Goal: Task Accomplishment & Management: Use online tool/utility

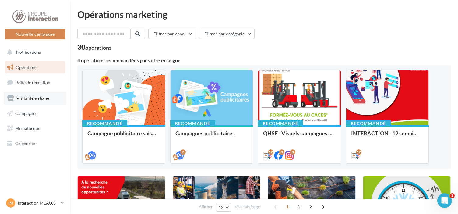
click at [42, 98] on span "Visibilité en ligne" at bounding box center [32, 97] width 33 height 5
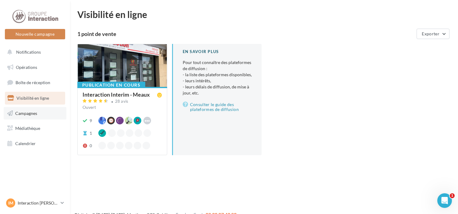
click at [32, 116] on link "Campagnes" at bounding box center [35, 113] width 63 height 13
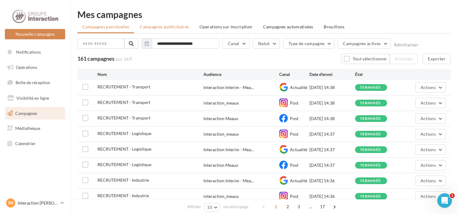
click at [172, 27] on span "Campagnes publicitaires" at bounding box center [164, 26] width 49 height 5
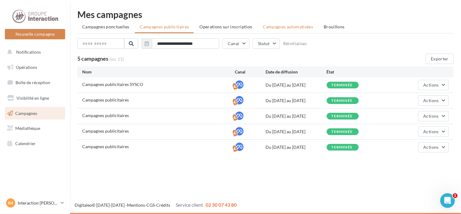
click at [277, 28] on span "Campagnes automatisées" at bounding box center [288, 26] width 50 height 5
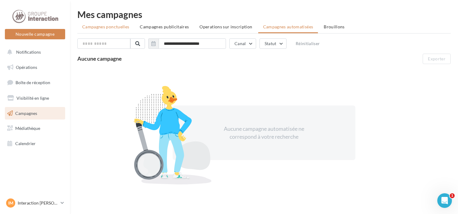
click at [119, 27] on span "Campagnes ponctuelles" at bounding box center [105, 26] width 47 height 5
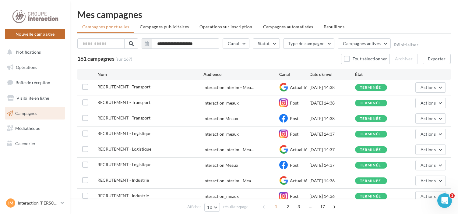
click at [29, 31] on button "Nouvelle campagne" at bounding box center [35, 34] width 60 height 10
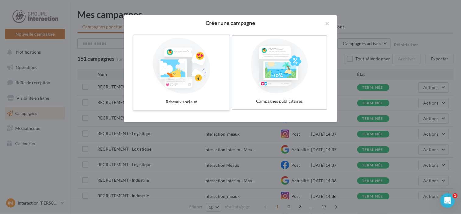
click at [177, 59] on div at bounding box center [181, 66] width 91 height 56
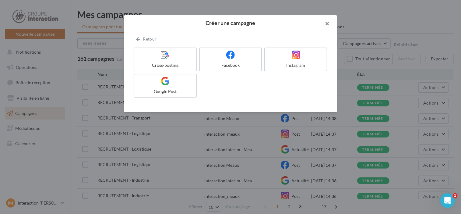
click at [331, 25] on button "button" at bounding box center [325, 24] width 24 height 18
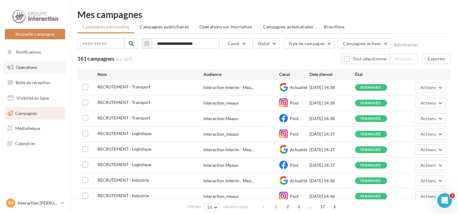
click at [27, 68] on span "Opérations" at bounding box center [26, 67] width 21 height 5
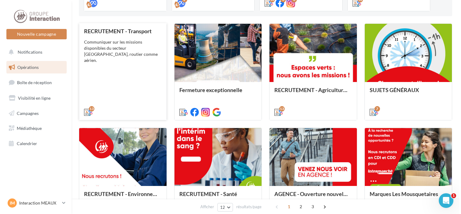
scroll to position [183, 0]
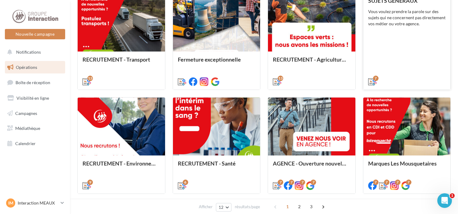
click at [397, 23] on div "Vous voulez prendre la parole sur des sujets qui ne concernent pas directement …" at bounding box center [407, 18] width 78 height 18
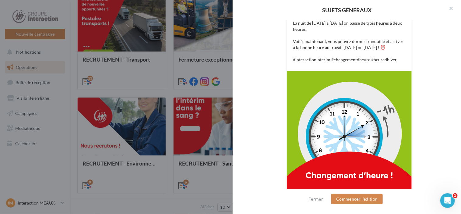
scroll to position [30, 0]
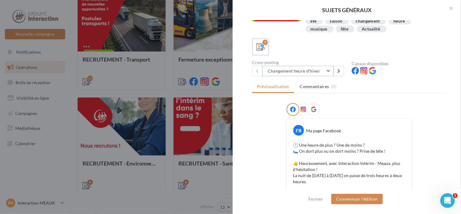
click at [324, 70] on button "Changement heure d'hiver" at bounding box center [298, 71] width 71 height 10
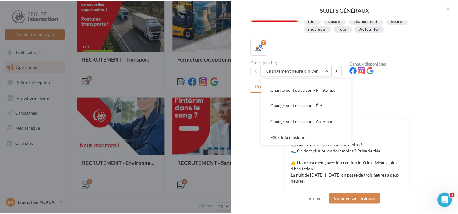
scroll to position [0, 0]
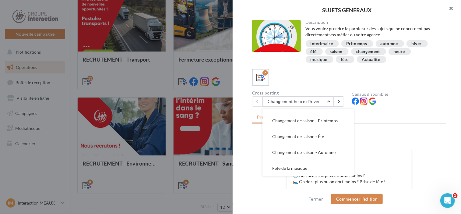
click at [453, 9] on button "button" at bounding box center [449, 9] width 24 height 18
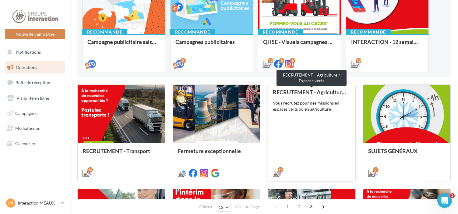
scroll to position [61, 0]
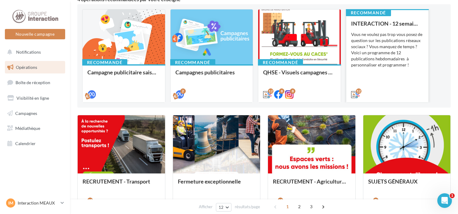
click at [393, 67] on div "Vous ne voulez pas trop vous posez de question sur les publications réseaux soc…" at bounding box center [387, 49] width 73 height 37
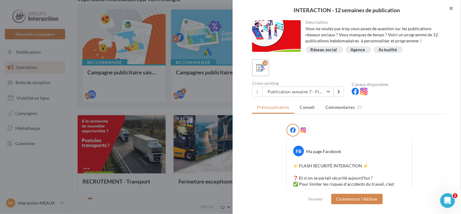
click at [453, 10] on button "button" at bounding box center [449, 9] width 24 height 18
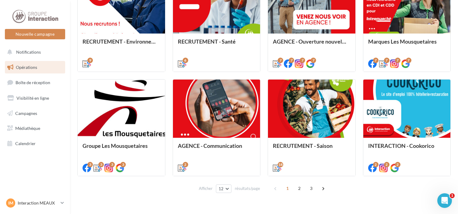
scroll to position [317, 0]
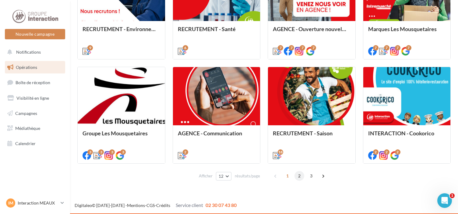
click at [299, 176] on span "2" at bounding box center [300, 176] width 10 height 10
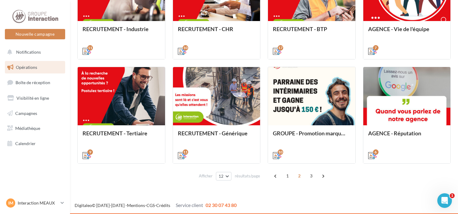
scroll to position [334, 0]
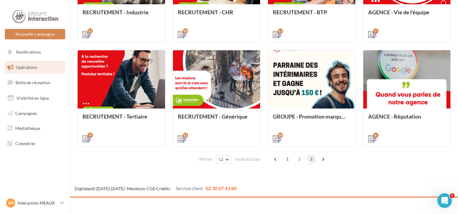
click at [310, 159] on span "3" at bounding box center [312, 159] width 10 height 10
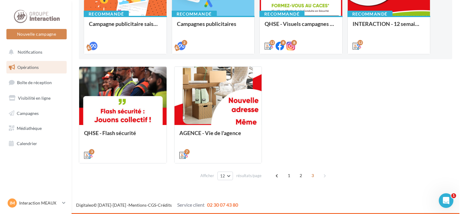
scroll to position [109, 0]
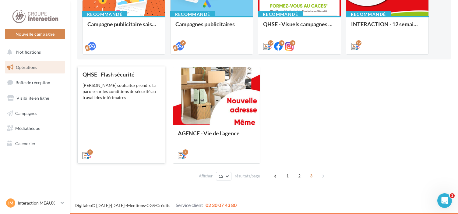
click at [108, 121] on div "QHSE - Flash sécurité Vous souhaitez prendre la parole sur les conditions de sé…" at bounding box center [122, 114] width 78 height 87
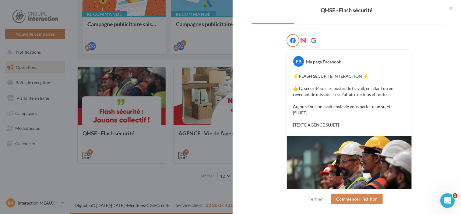
scroll to position [0, 0]
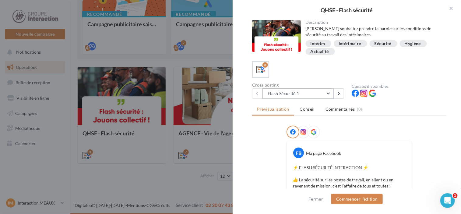
click at [330, 93] on button "Flash Sécurité 1" at bounding box center [298, 93] width 71 height 10
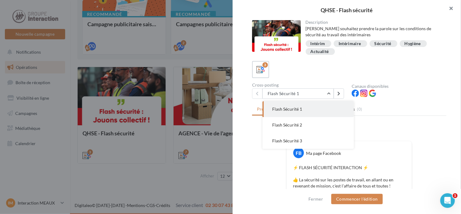
click at [451, 5] on button "button" at bounding box center [449, 9] width 24 height 18
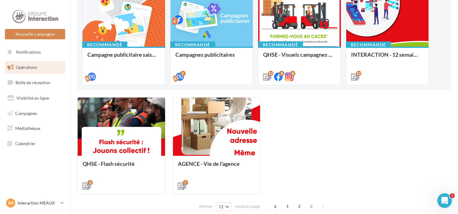
scroll to position [109, 0]
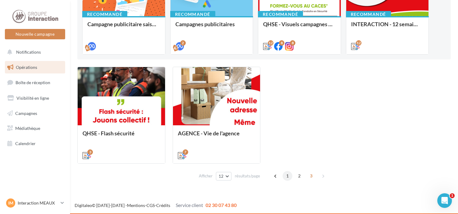
click at [287, 177] on span "1" at bounding box center [288, 176] width 10 height 10
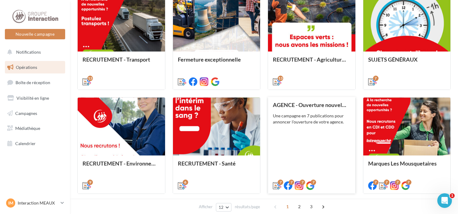
scroll to position [213, 0]
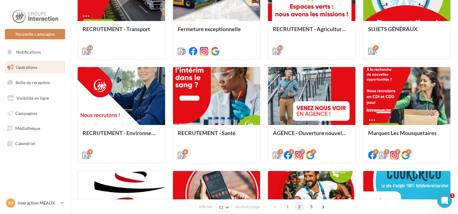
click at [299, 208] on span "2" at bounding box center [300, 207] width 10 height 10
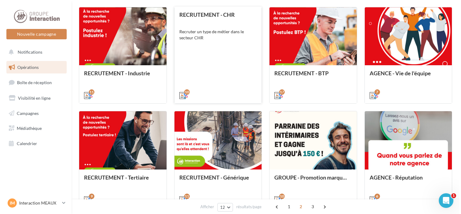
scroll to position [304, 0]
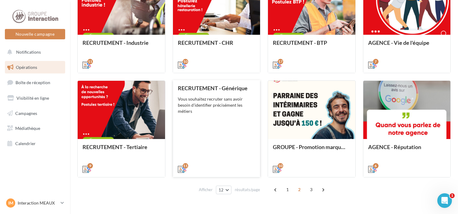
click at [230, 123] on div "RECRUTEMENT - Générique Vous souhaitez recruter sans avoir besoin d'identifier …" at bounding box center [217, 128] width 78 height 87
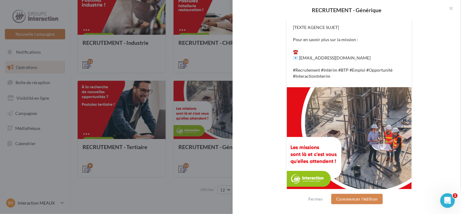
scroll to position [208, 0]
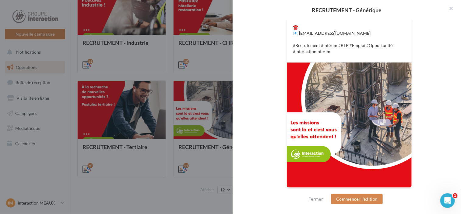
click at [451, 7] on button "button" at bounding box center [449, 9] width 24 height 18
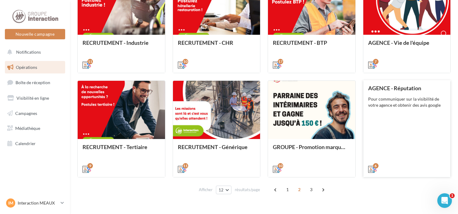
click at [392, 133] on div "AGENCE - Réputation Pour communiquer sur la visibilité de votre agence et obten…" at bounding box center [407, 128] width 78 height 87
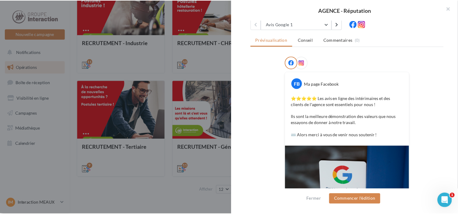
scroll to position [0, 0]
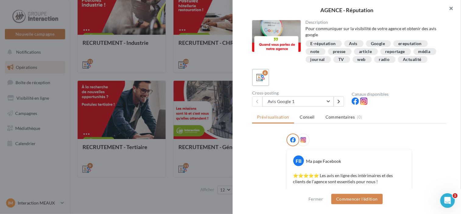
click at [450, 8] on button "button" at bounding box center [449, 9] width 24 height 18
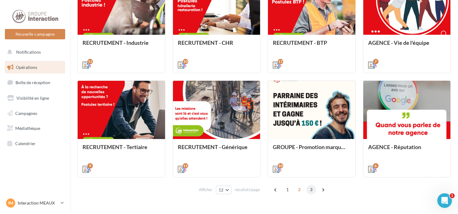
click at [310, 192] on span "3" at bounding box center [312, 190] width 10 height 10
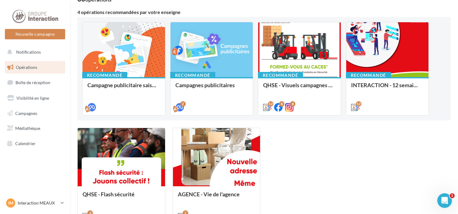
scroll to position [109, 0]
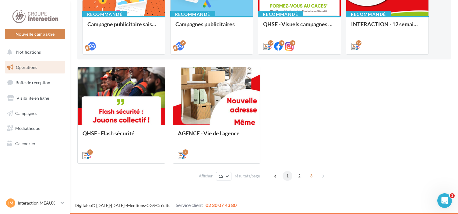
click at [285, 175] on span "1" at bounding box center [288, 176] width 10 height 10
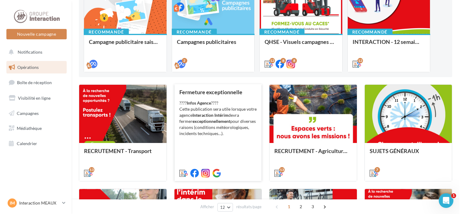
scroll to position [122, 0]
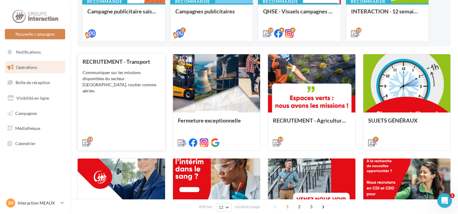
click at [136, 101] on div "RECRUTEMENT - Transport Communiquer sur les missions disponibles du secteur Tra…" at bounding box center [122, 102] width 78 height 87
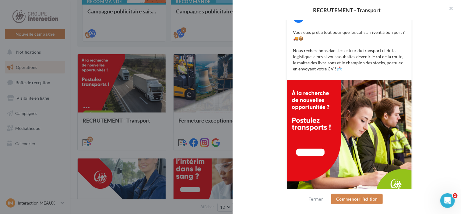
scroll to position [200, 0]
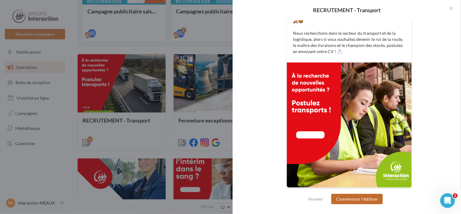
click at [354, 201] on button "Commencer l'édition" at bounding box center [358, 199] width 52 height 10
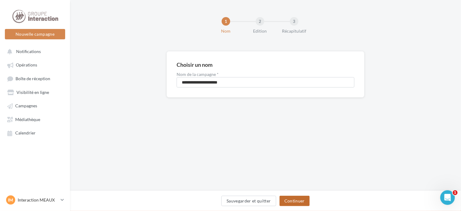
click at [289, 198] on button "Continuer" at bounding box center [295, 201] width 30 height 10
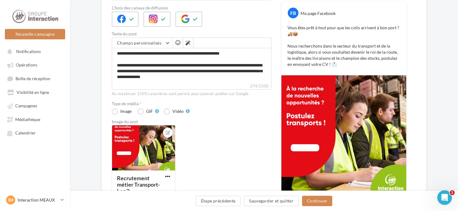
scroll to position [140, 0]
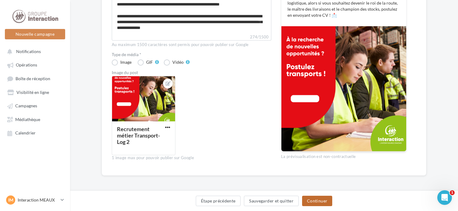
click at [324, 203] on button "Continuer" at bounding box center [317, 201] width 30 height 10
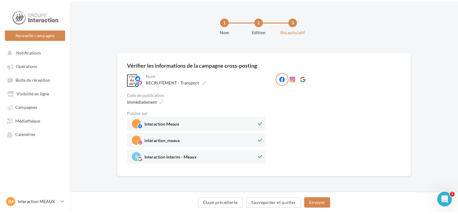
scroll to position [0, 0]
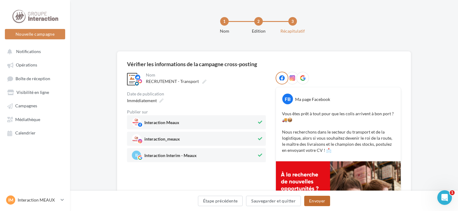
click at [318, 200] on button "Envoyer" at bounding box center [317, 201] width 26 height 10
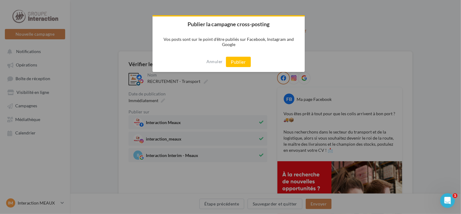
click at [242, 57] on div "Annuler Publier" at bounding box center [229, 62] width 152 height 20
click at [240, 63] on button "Publier" at bounding box center [238, 62] width 25 height 10
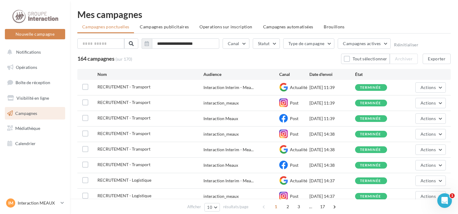
click at [28, 116] on span "Campagnes" at bounding box center [26, 112] width 22 height 5
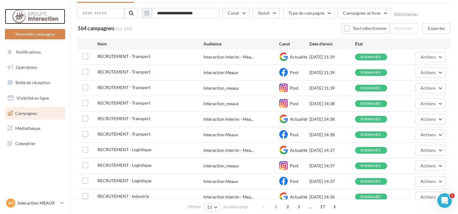
click at [36, 12] on div at bounding box center [35, 16] width 49 height 15
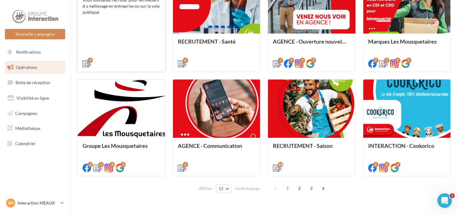
scroll to position [317, 0]
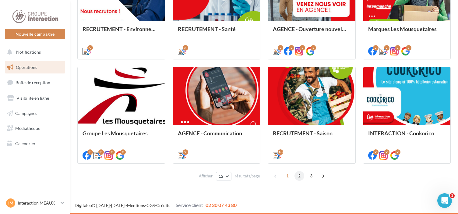
click at [301, 176] on span "2" at bounding box center [300, 176] width 10 height 10
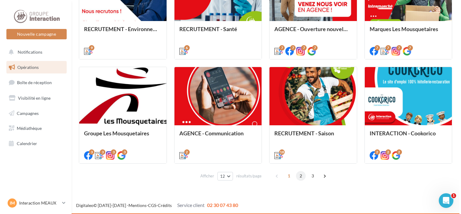
scroll to position [151, 0]
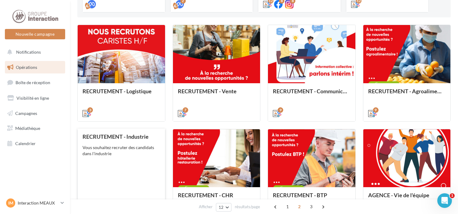
click at [133, 148] on div "Vous souhaitez recruter des candidats dans l'industrie" at bounding box center [122, 150] width 78 height 12
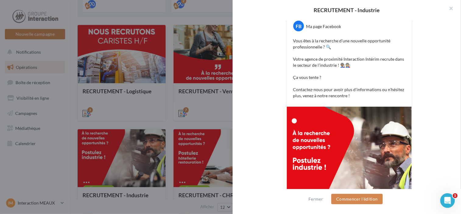
scroll to position [205, 0]
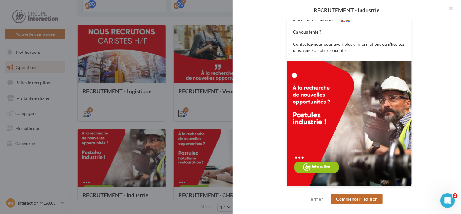
click at [361, 203] on button "Commencer l'édition" at bounding box center [358, 199] width 52 height 10
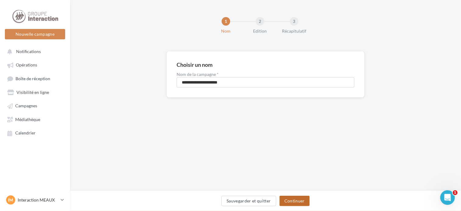
click at [303, 198] on button "Continuer" at bounding box center [295, 201] width 30 height 10
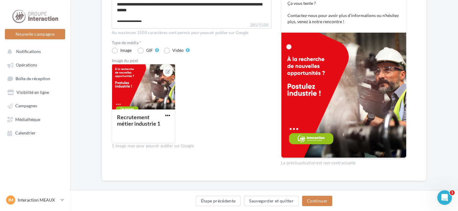
scroll to position [158, 0]
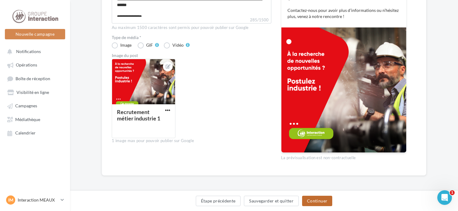
click at [318, 201] on button "Continuer" at bounding box center [317, 201] width 30 height 10
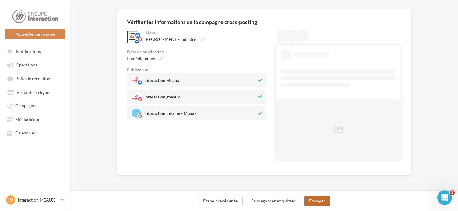
scroll to position [0, 0]
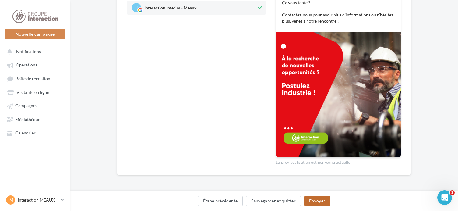
click at [318, 202] on button "Envoyer" at bounding box center [317, 201] width 26 height 10
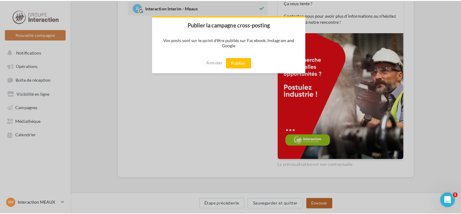
scroll to position [144, 0]
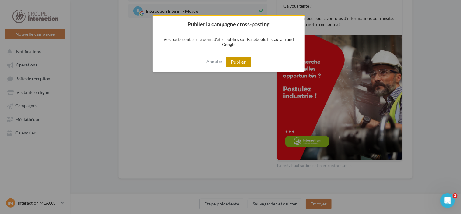
click at [238, 61] on button "Publier" at bounding box center [238, 62] width 25 height 10
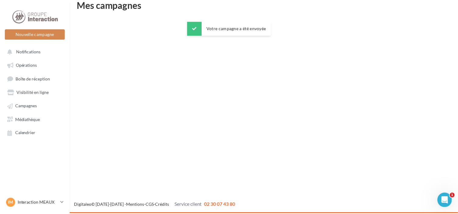
scroll to position [10, 0]
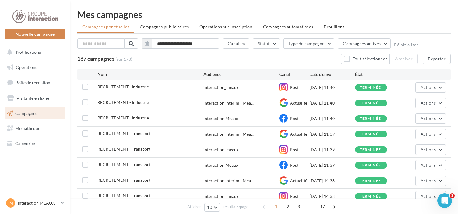
scroll to position [63, 0]
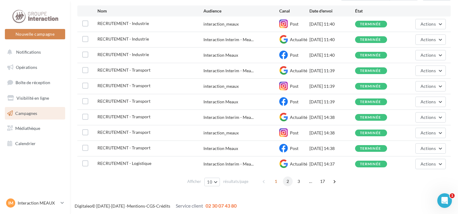
click at [287, 179] on span "2" at bounding box center [288, 181] width 10 height 10
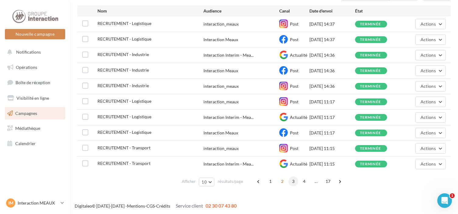
click at [294, 182] on span "3" at bounding box center [294, 181] width 10 height 10
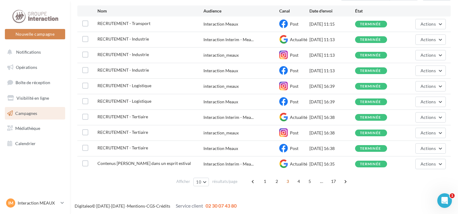
click at [26, 112] on span "Campagnes" at bounding box center [26, 112] width 22 height 5
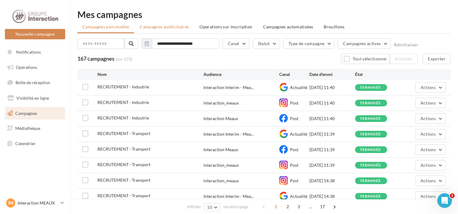
click at [179, 28] on span "Campagnes publicitaires" at bounding box center [164, 26] width 49 height 5
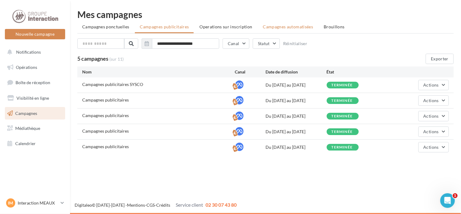
click at [283, 25] on span "Campagnes automatisées" at bounding box center [288, 26] width 50 height 5
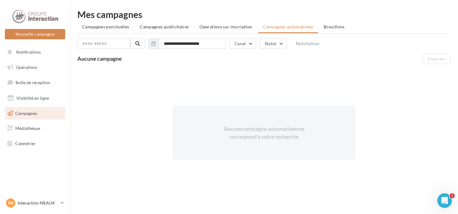
scroll to position [11, 0]
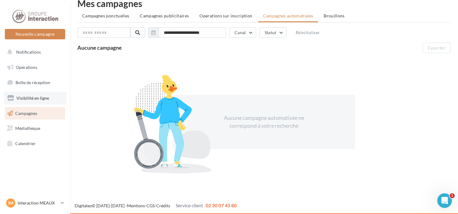
click at [29, 98] on span "Visibilité en ligne" at bounding box center [32, 97] width 33 height 5
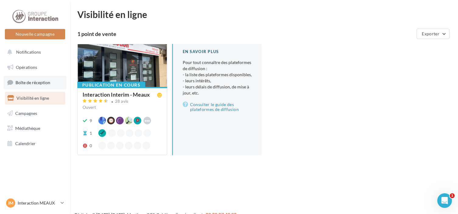
click at [40, 82] on span "Boîte de réception" at bounding box center [33, 82] width 35 height 5
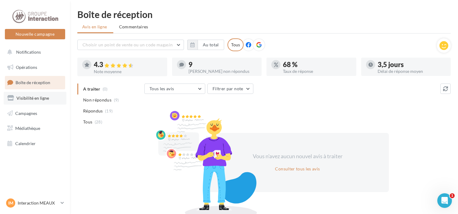
click at [37, 99] on span "Visibilité en ligne" at bounding box center [32, 97] width 33 height 5
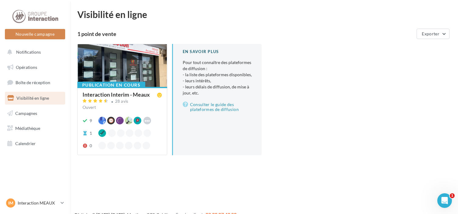
scroll to position [10, 0]
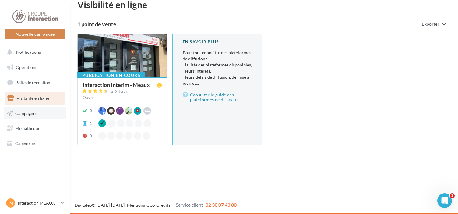
click at [22, 109] on link "Campagnes" at bounding box center [35, 113] width 63 height 13
click at [21, 115] on span "Campagnes" at bounding box center [26, 112] width 22 height 5
click at [50, 113] on link "Campagnes" at bounding box center [35, 113] width 63 height 13
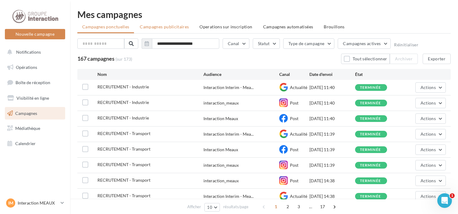
click at [155, 27] on span "Campagnes publicitaires" at bounding box center [164, 26] width 49 height 5
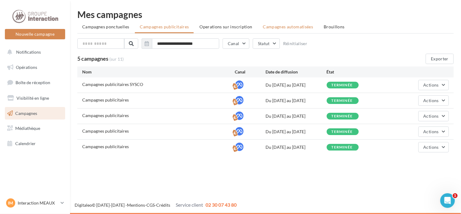
click at [285, 25] on span "Campagnes automatisées" at bounding box center [288, 26] width 50 height 5
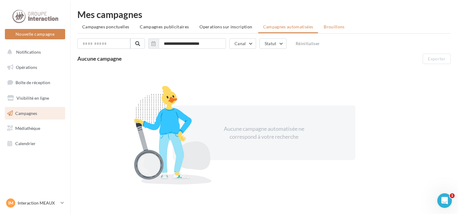
click at [331, 26] on span "Brouillons" at bounding box center [334, 26] width 21 height 5
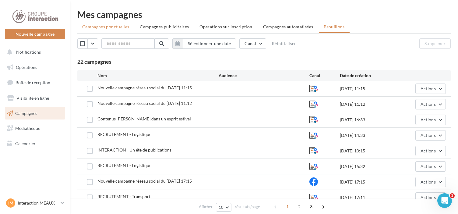
click at [110, 23] on li "Campagnes ponctuelles" at bounding box center [105, 26] width 57 height 11
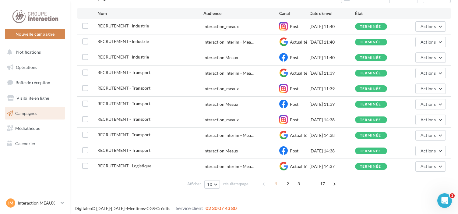
scroll to position [63, 0]
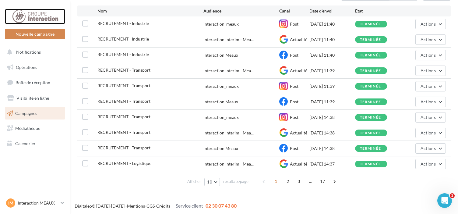
click at [41, 20] on div at bounding box center [35, 16] width 49 height 15
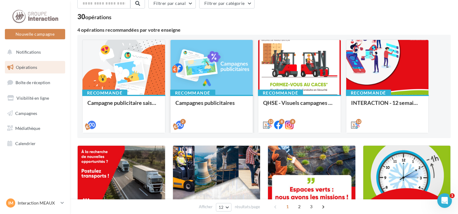
click at [198, 65] on div at bounding box center [212, 67] width 83 height 55
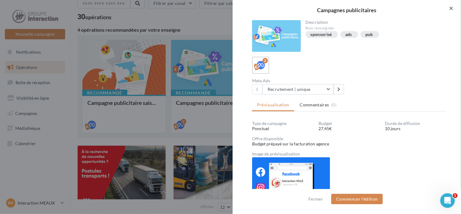
click at [455, 8] on button "button" at bounding box center [449, 9] width 24 height 18
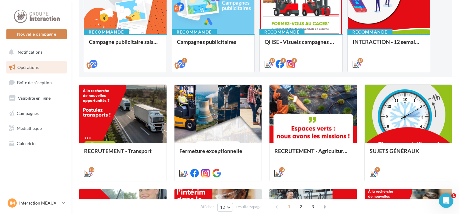
scroll to position [122, 0]
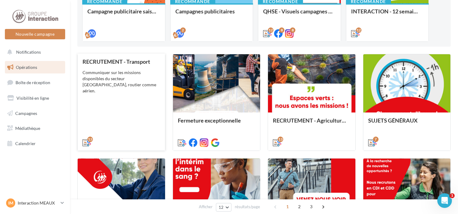
click at [96, 86] on div "Communiquer sur les missions disponibles du secteur Tranport, routier comme aér…" at bounding box center [122, 81] width 78 height 24
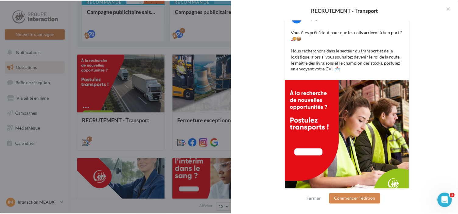
scroll to position [200, 0]
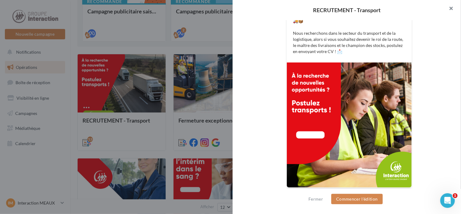
click at [453, 7] on button "button" at bounding box center [449, 9] width 24 height 18
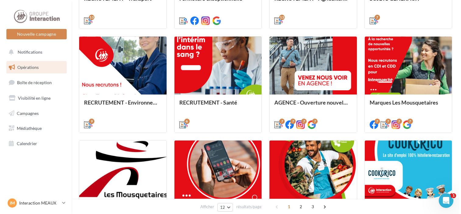
scroll to position [274, 0]
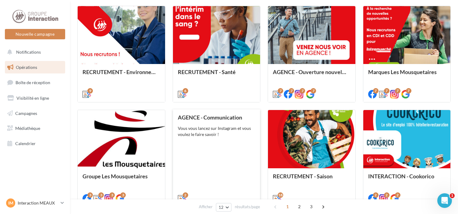
click at [209, 140] on div "AGENCE - Communication Vous vous lancez sur Instagram et vous voulez le faire s…" at bounding box center [217, 157] width 78 height 87
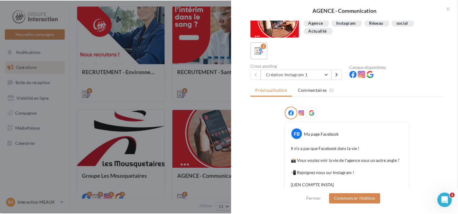
scroll to position [0, 0]
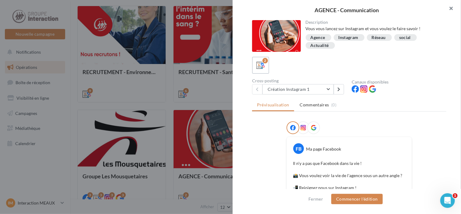
click at [453, 8] on button "button" at bounding box center [449, 9] width 24 height 18
